Goal: Transaction & Acquisition: Purchase product/service

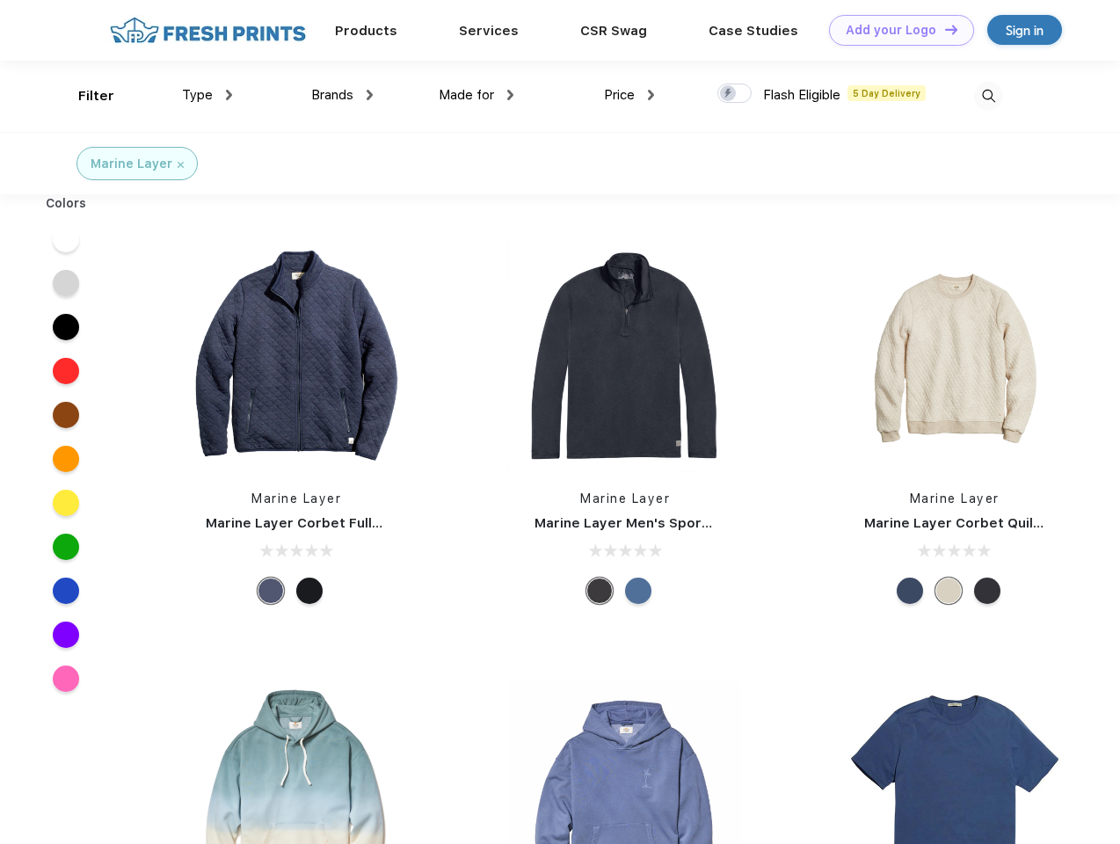
click at [895, 30] on link "Add your Logo Design Tool" at bounding box center [901, 30] width 145 height 31
click at [0, 0] on div "Design Tool" at bounding box center [0, 0] width 0 height 0
click at [943, 29] on link "Add your Logo Design Tool" at bounding box center [901, 30] width 145 height 31
click at [84, 96] on div "Filter" at bounding box center [96, 96] width 36 height 20
click at [207, 95] on span "Type" at bounding box center [197, 95] width 31 height 16
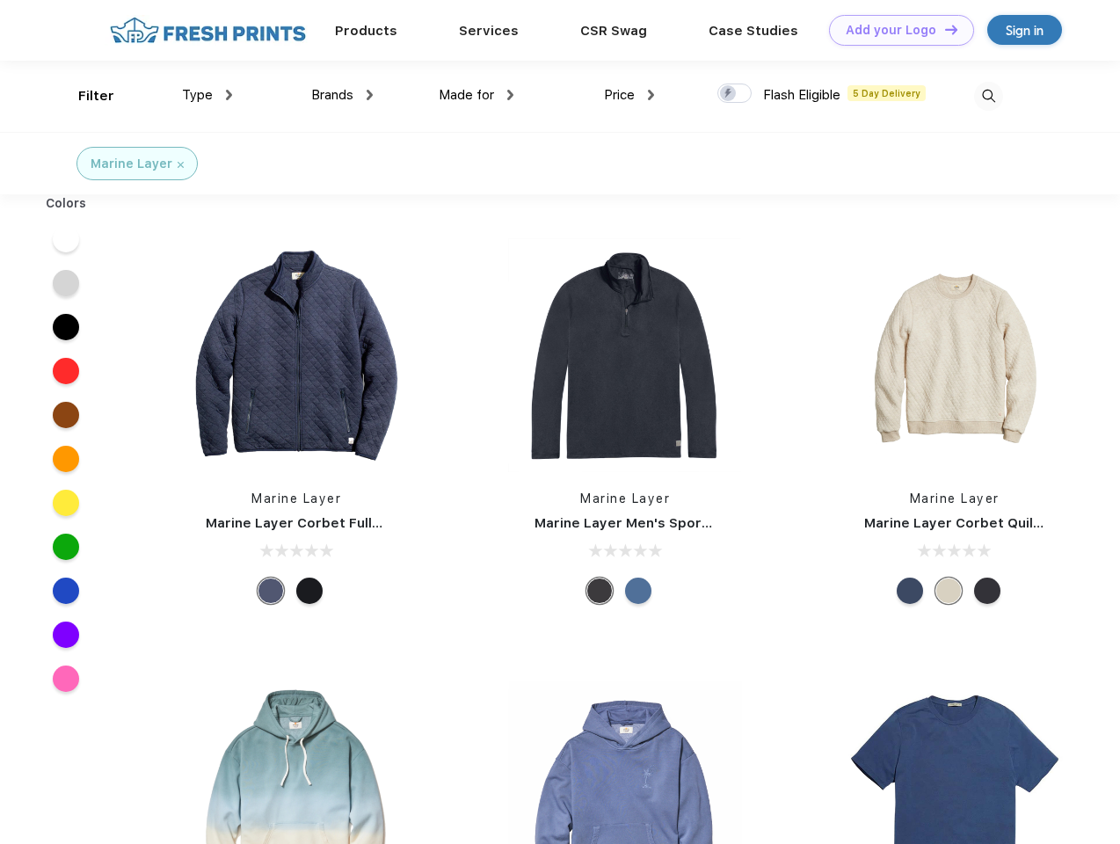
click at [342, 95] on span "Brands" at bounding box center [332, 95] width 42 height 16
click at [476, 95] on span "Made for" at bounding box center [466, 95] width 55 height 16
click at [629, 95] on span "Price" at bounding box center [619, 95] width 31 height 16
click at [735, 94] on div at bounding box center [734, 93] width 34 height 19
click at [729, 94] on input "checkbox" at bounding box center [722, 88] width 11 height 11
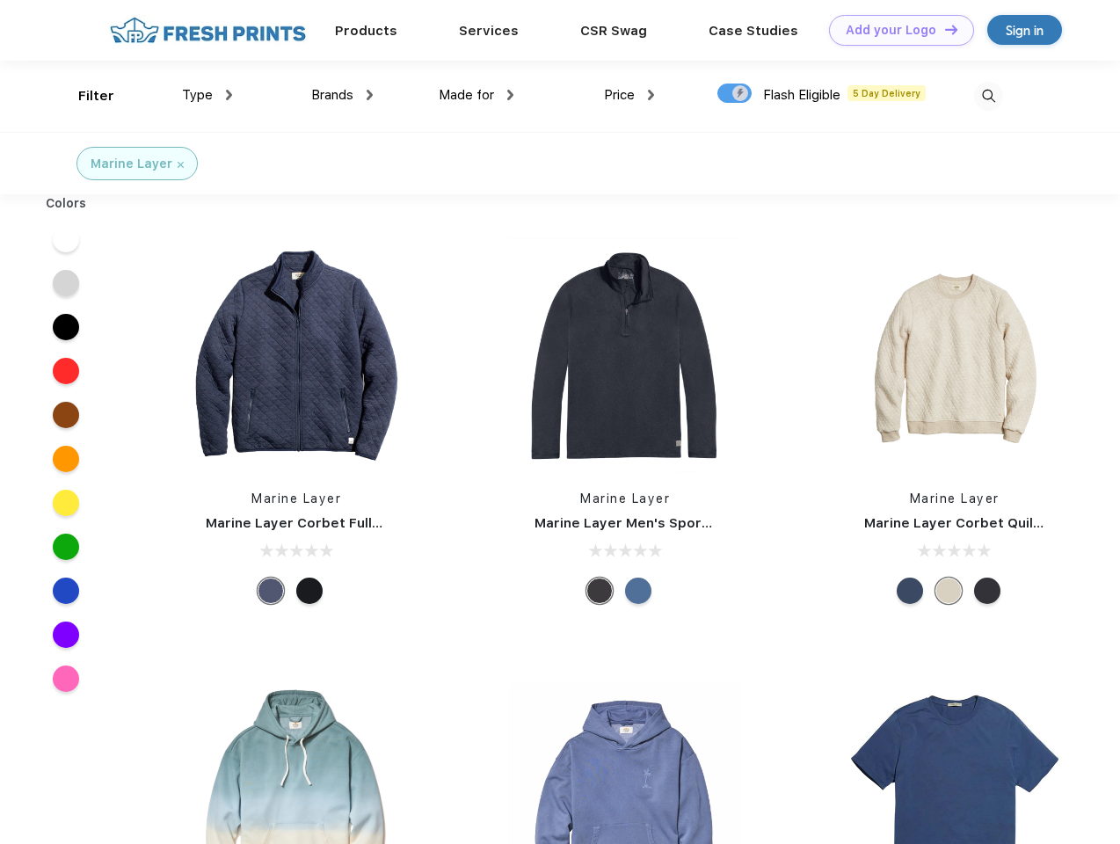
click at [988, 96] on img at bounding box center [988, 96] width 29 height 29
